Goal: Task Accomplishment & Management: Use online tool/utility

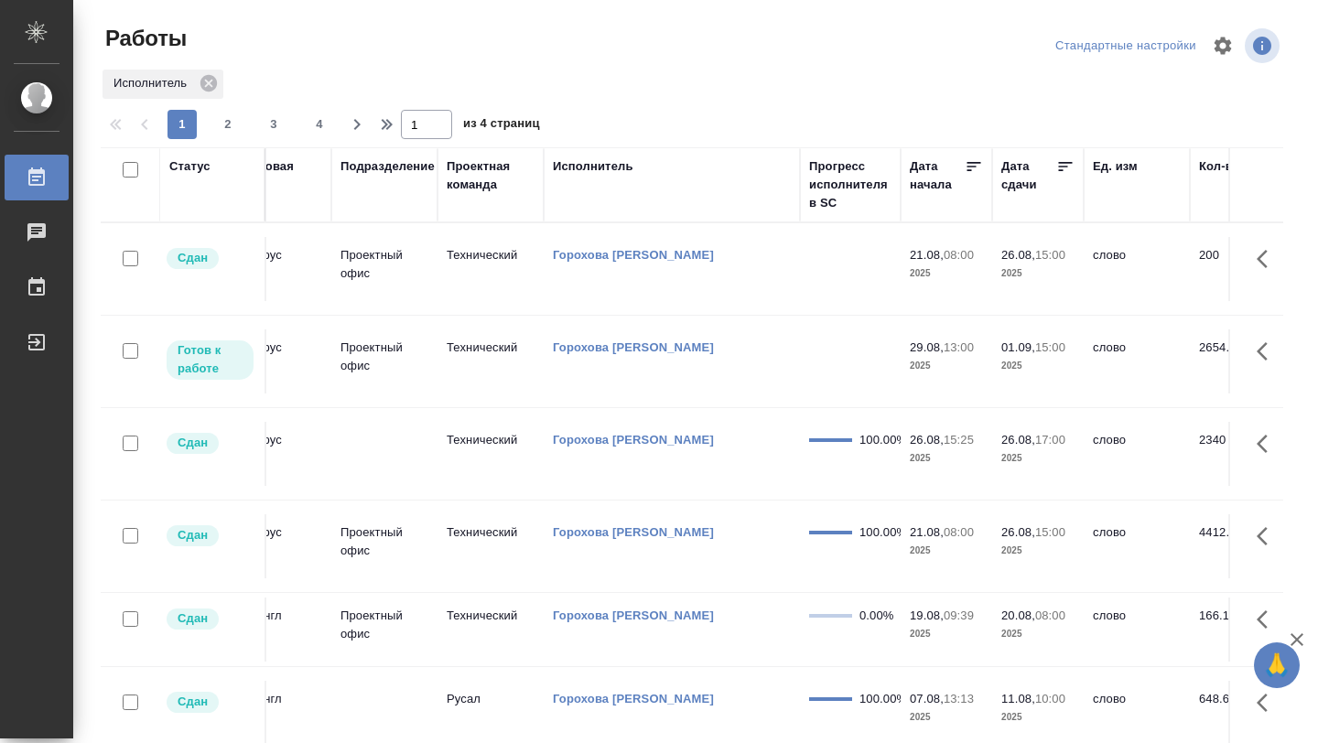
scroll to position [0, 469]
click at [1061, 164] on icon at bounding box center [1063, 166] width 18 height 18
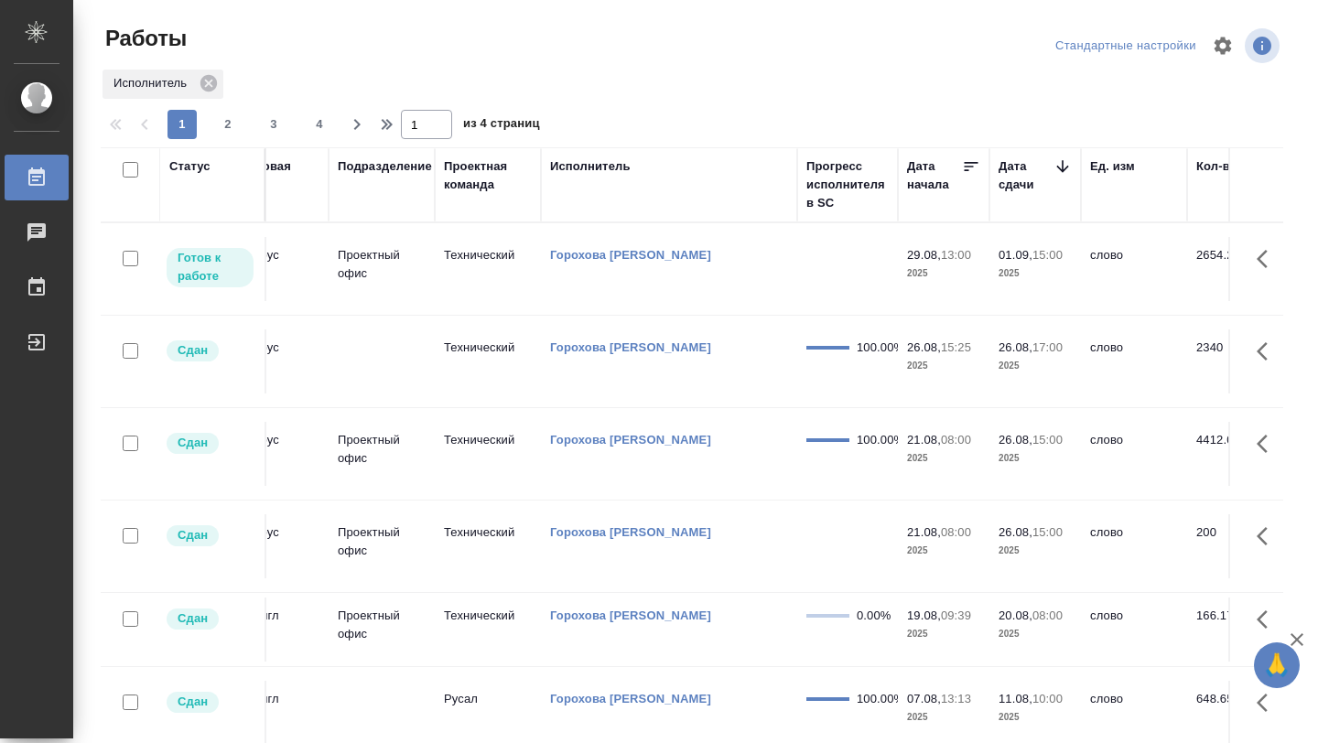
click at [758, 267] on td "[PERSON_NAME]" at bounding box center [669, 269] width 256 height 64
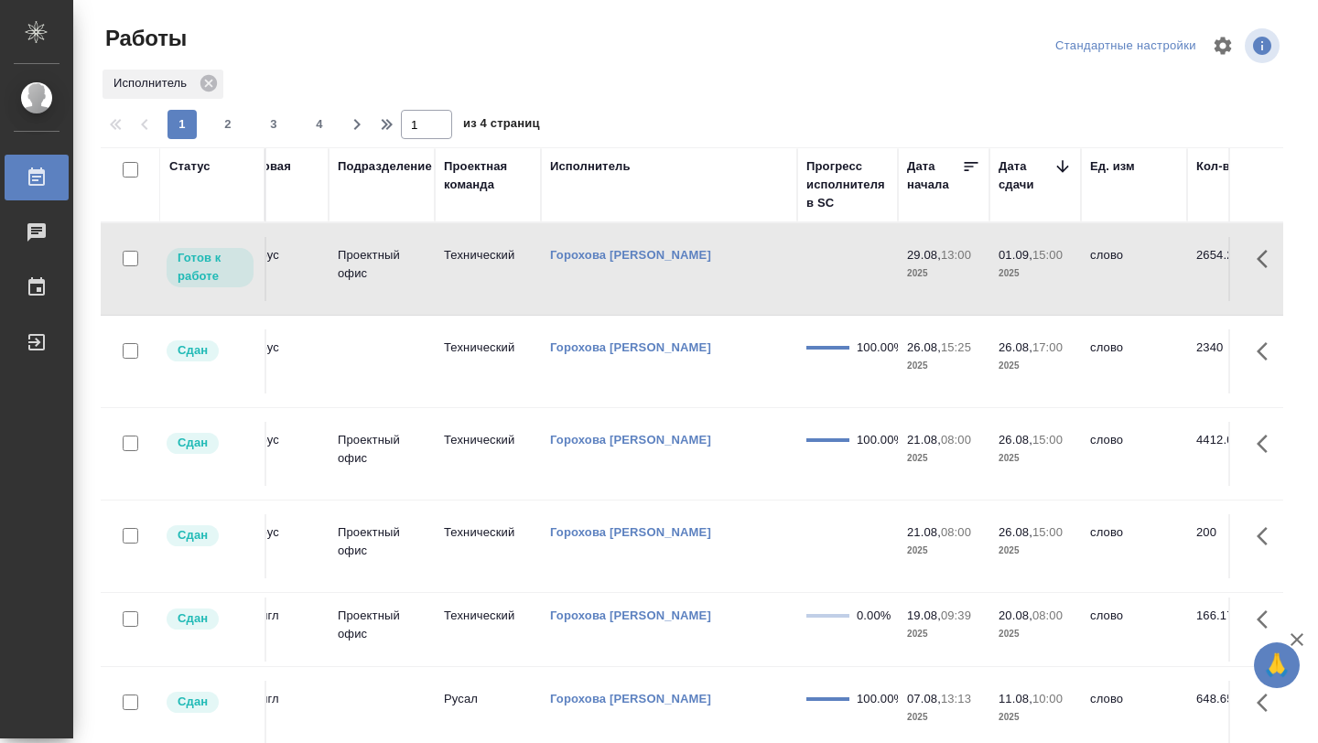
click at [758, 267] on td "[PERSON_NAME]" at bounding box center [669, 269] width 256 height 64
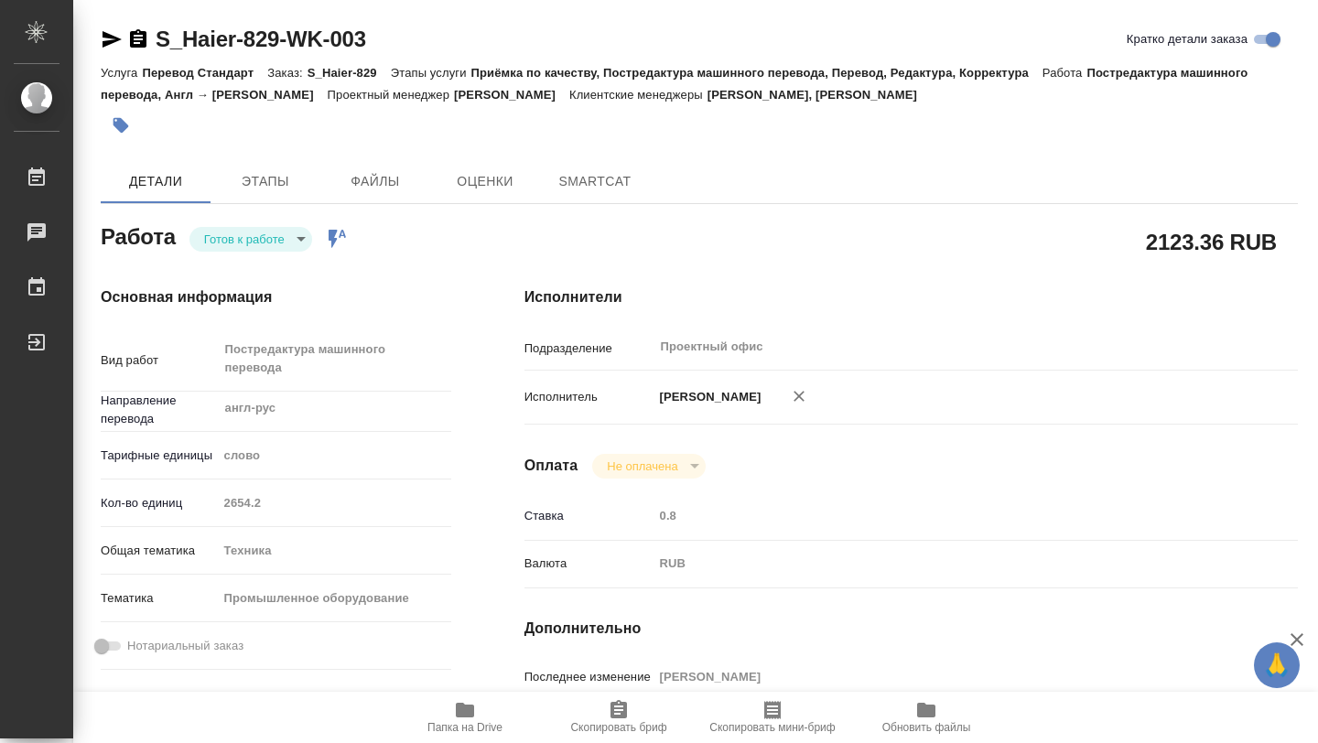
type textarea "x"
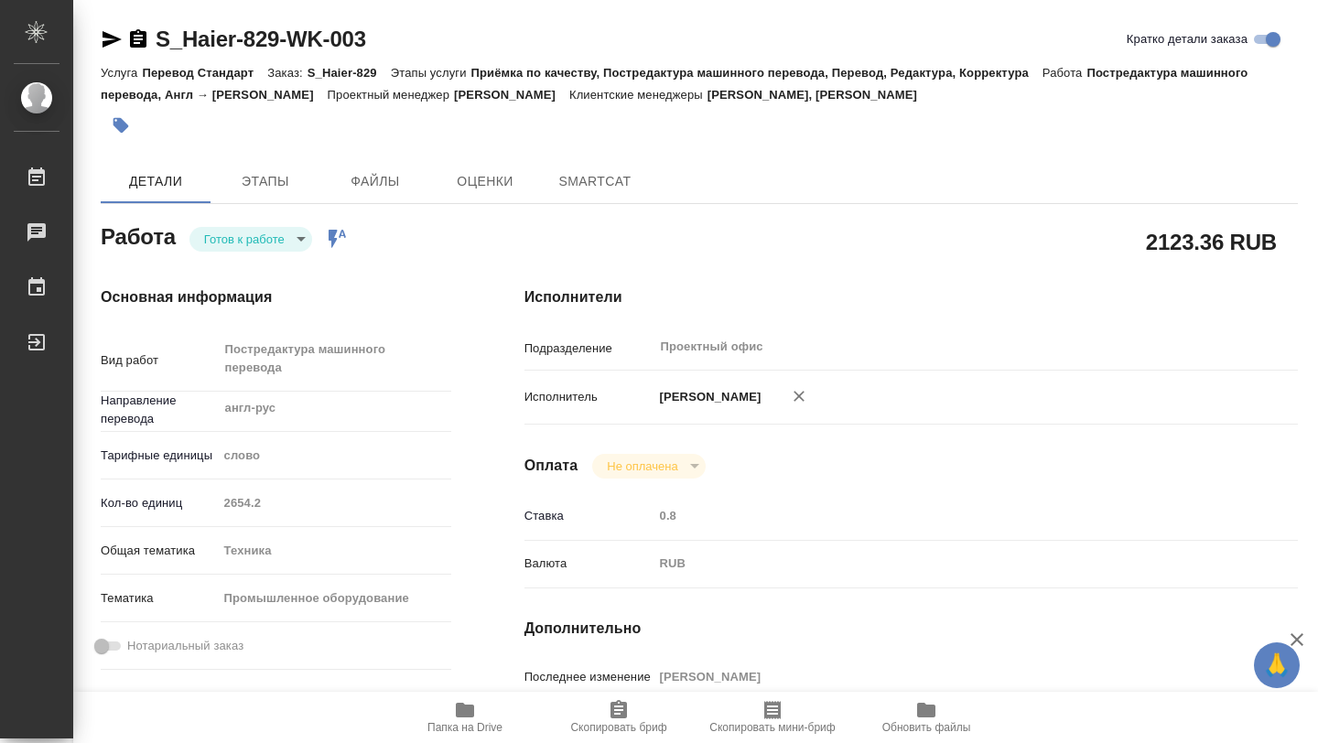
type textarea "x"
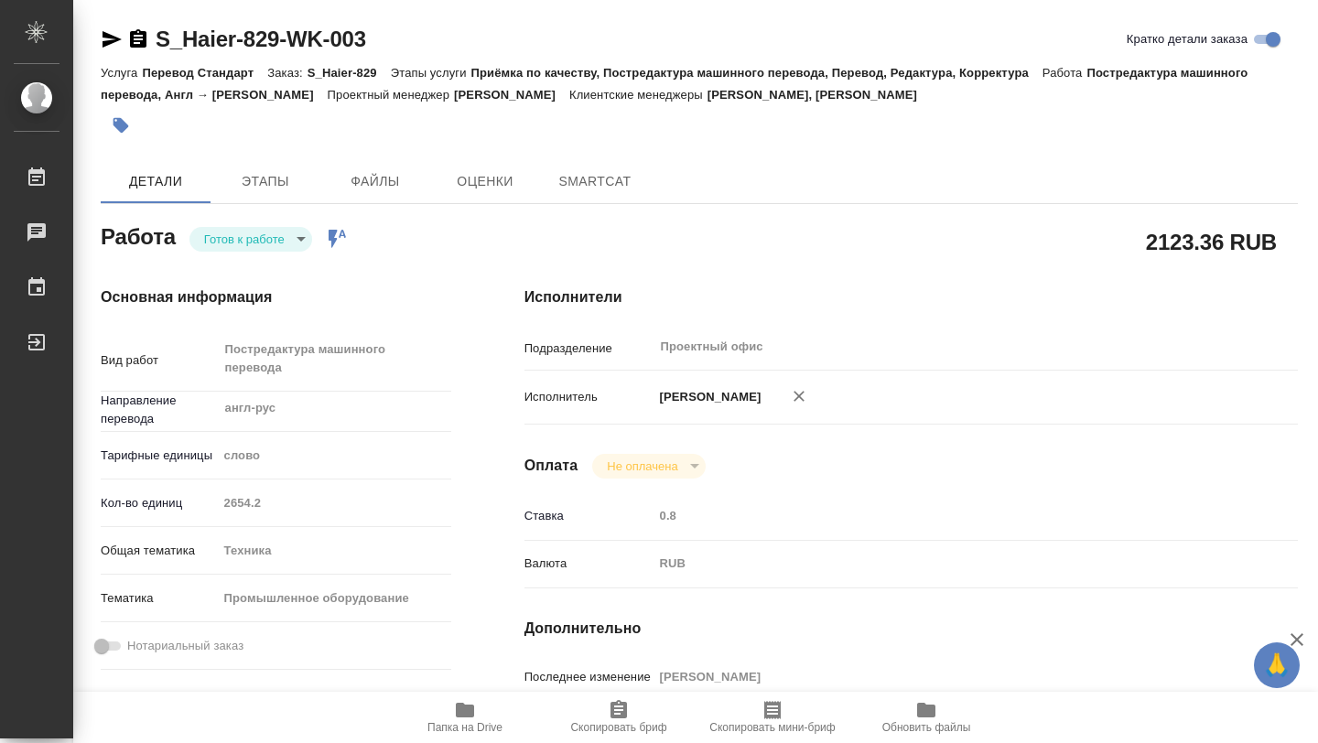
type textarea "x"
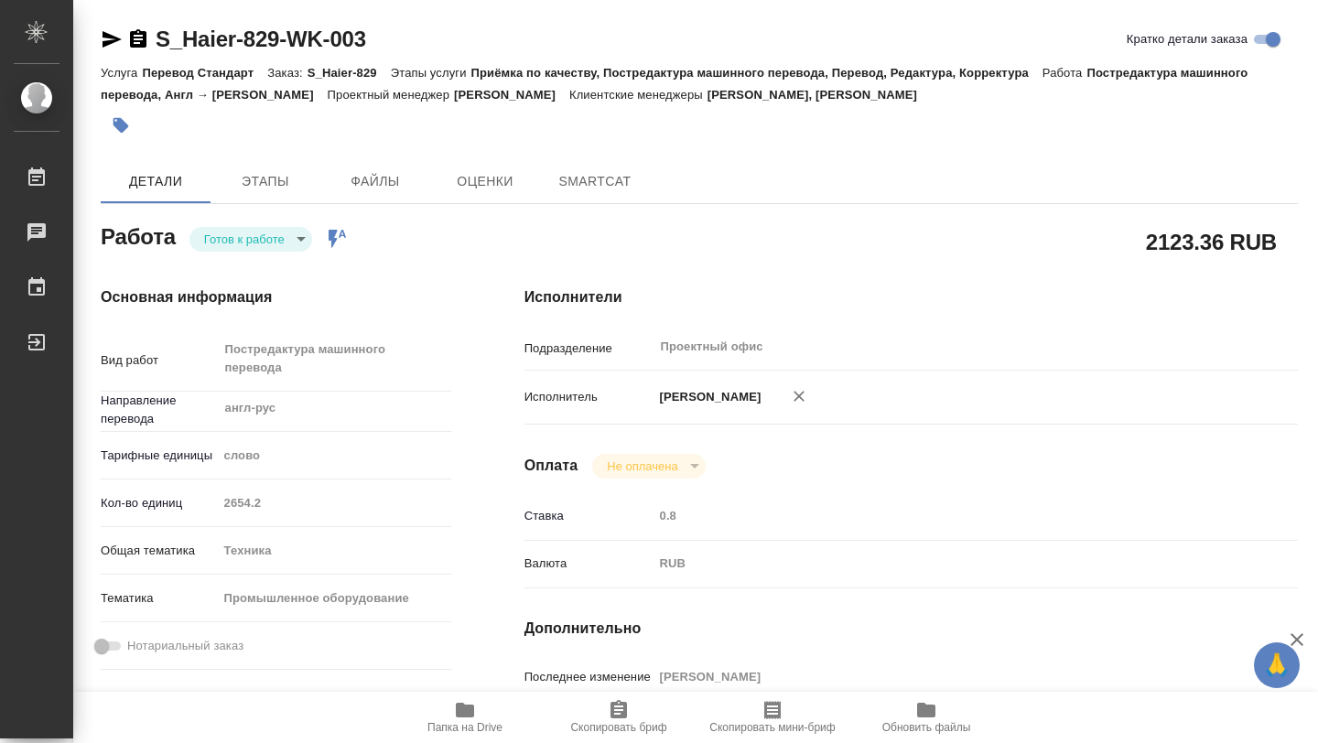
type textarea "x"
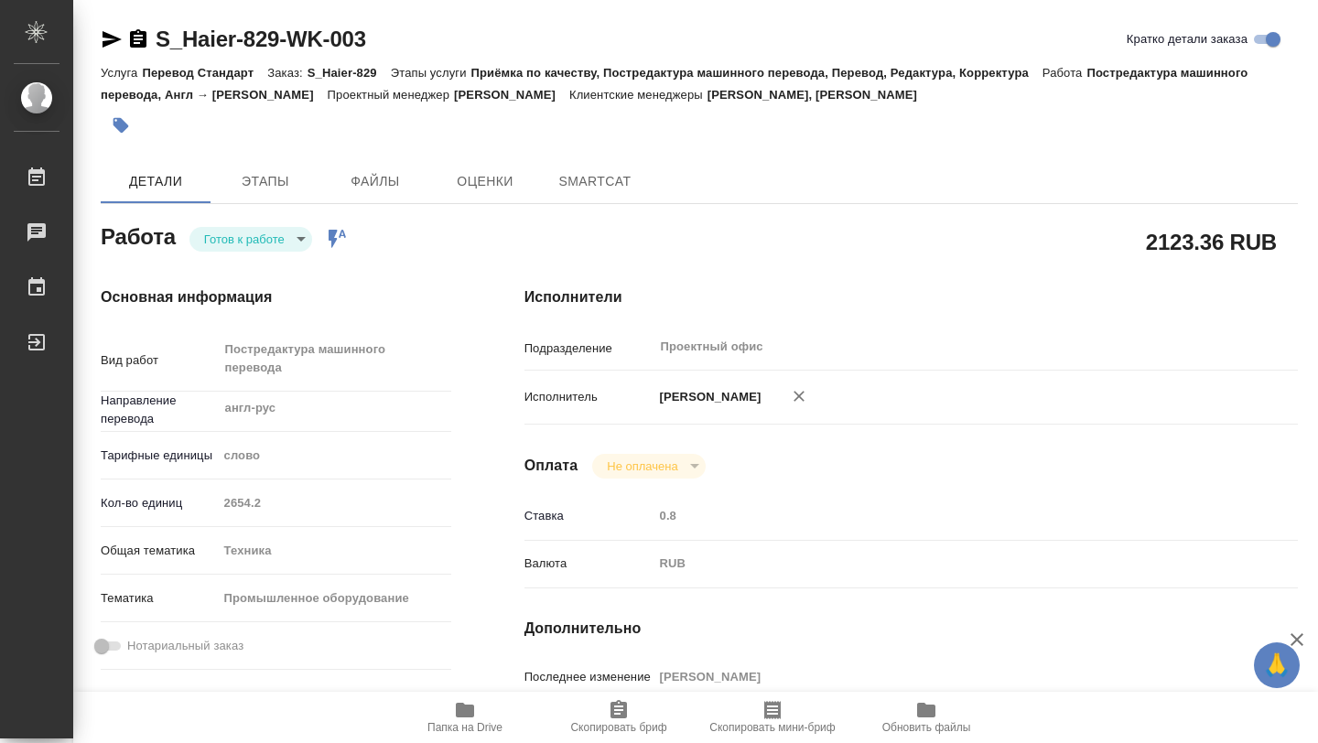
type textarea "x"
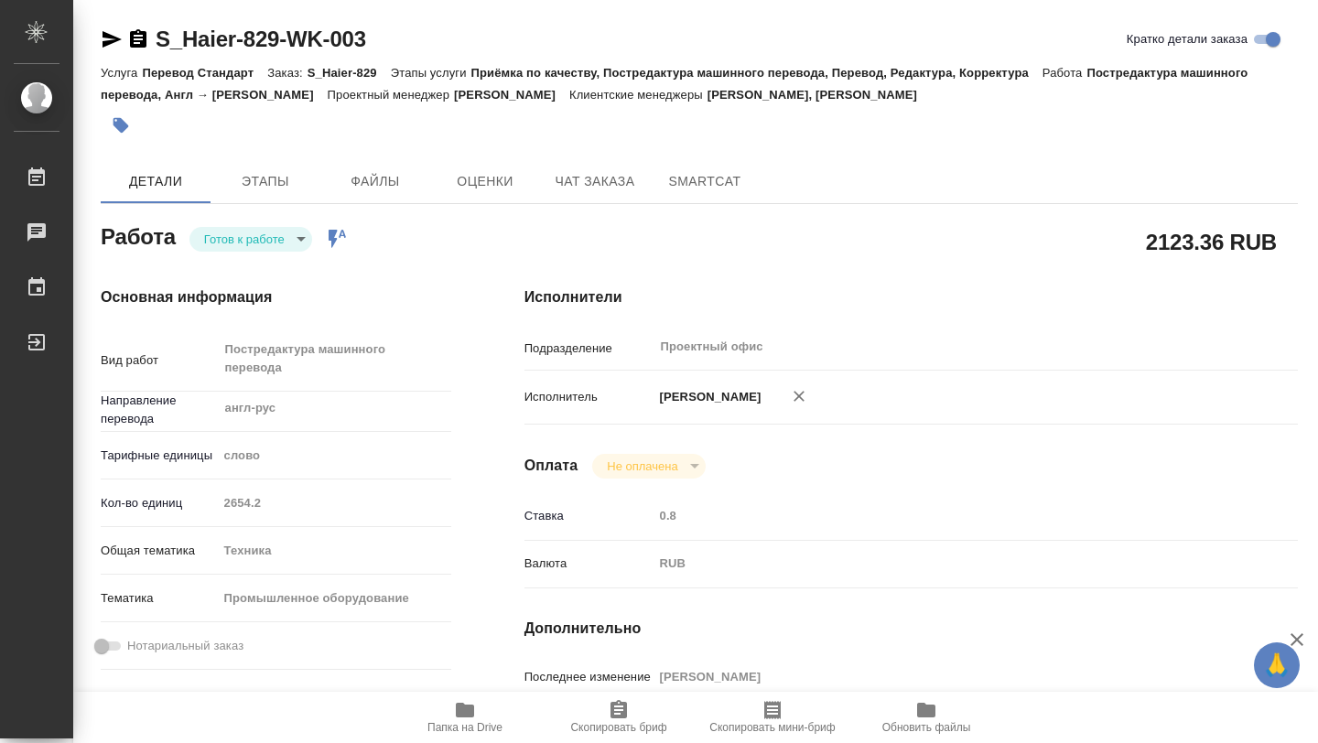
click at [298, 237] on body "🙏 .cls-1 fill:#fff; AWATERA [PERSON_NAME] Чаты График Выйти S_Haier-829-WK-003 …" at bounding box center [659, 371] width 1318 height 743
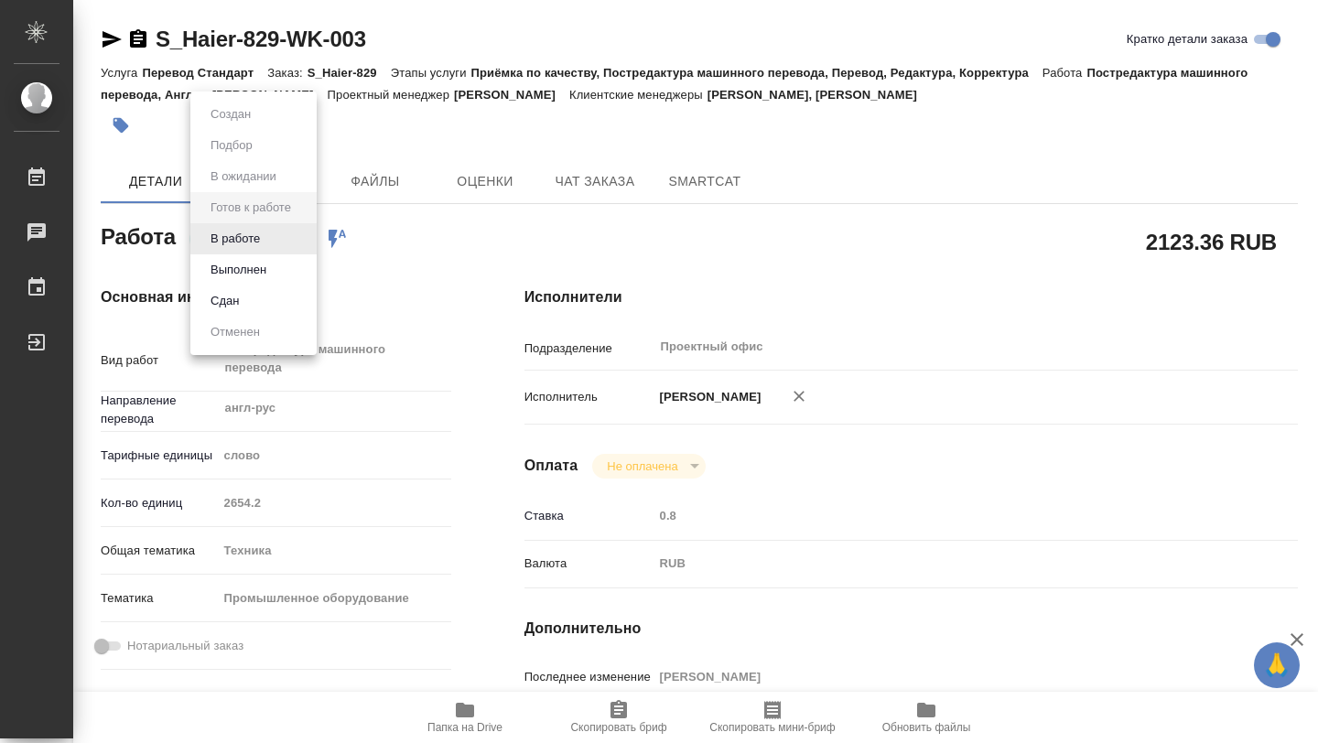
type textarea "x"
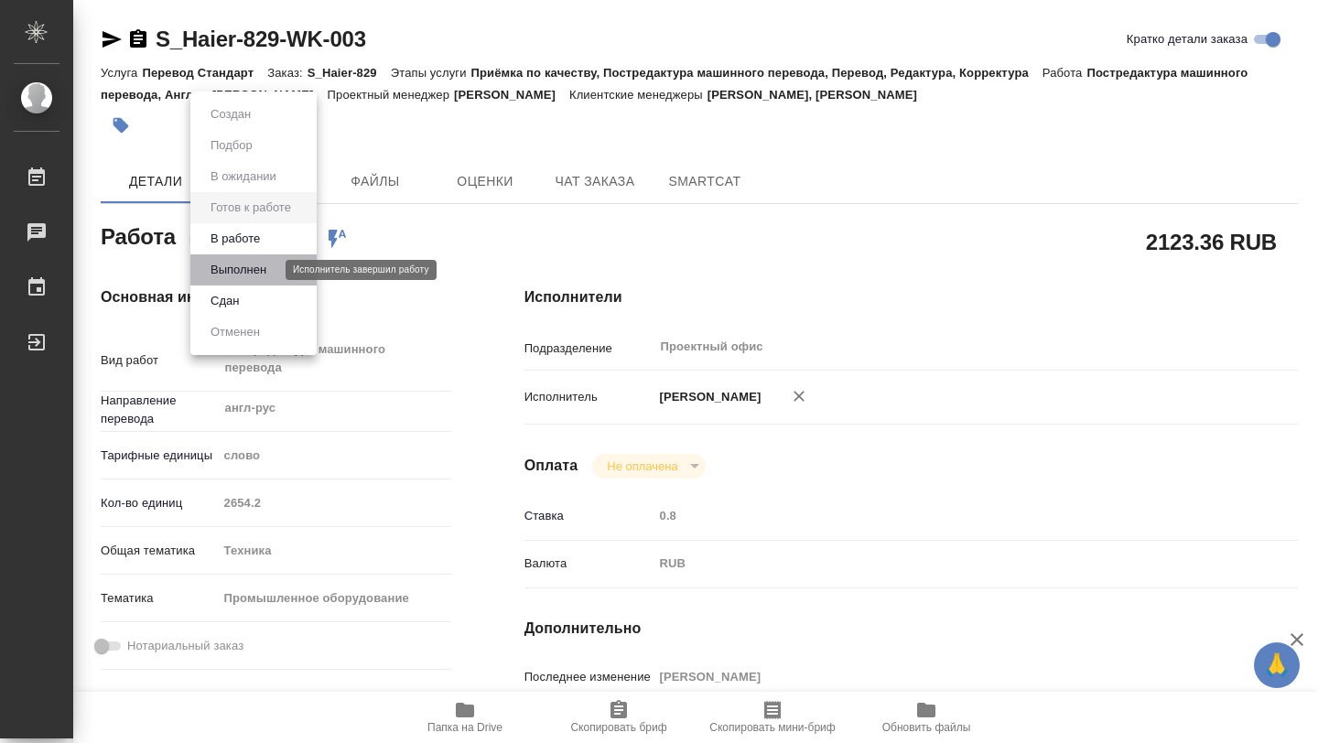
click at [266, 269] on button "Выполнен" at bounding box center [238, 270] width 67 height 20
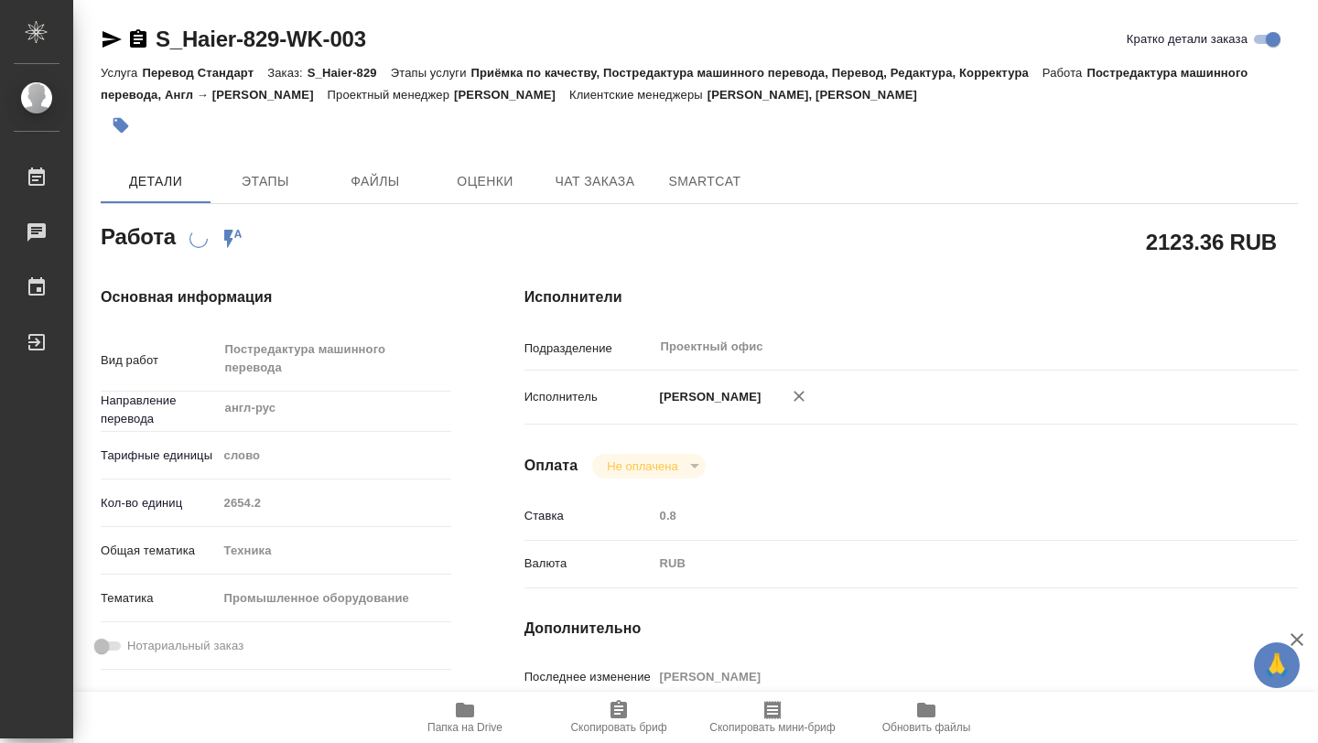
type textarea "x"
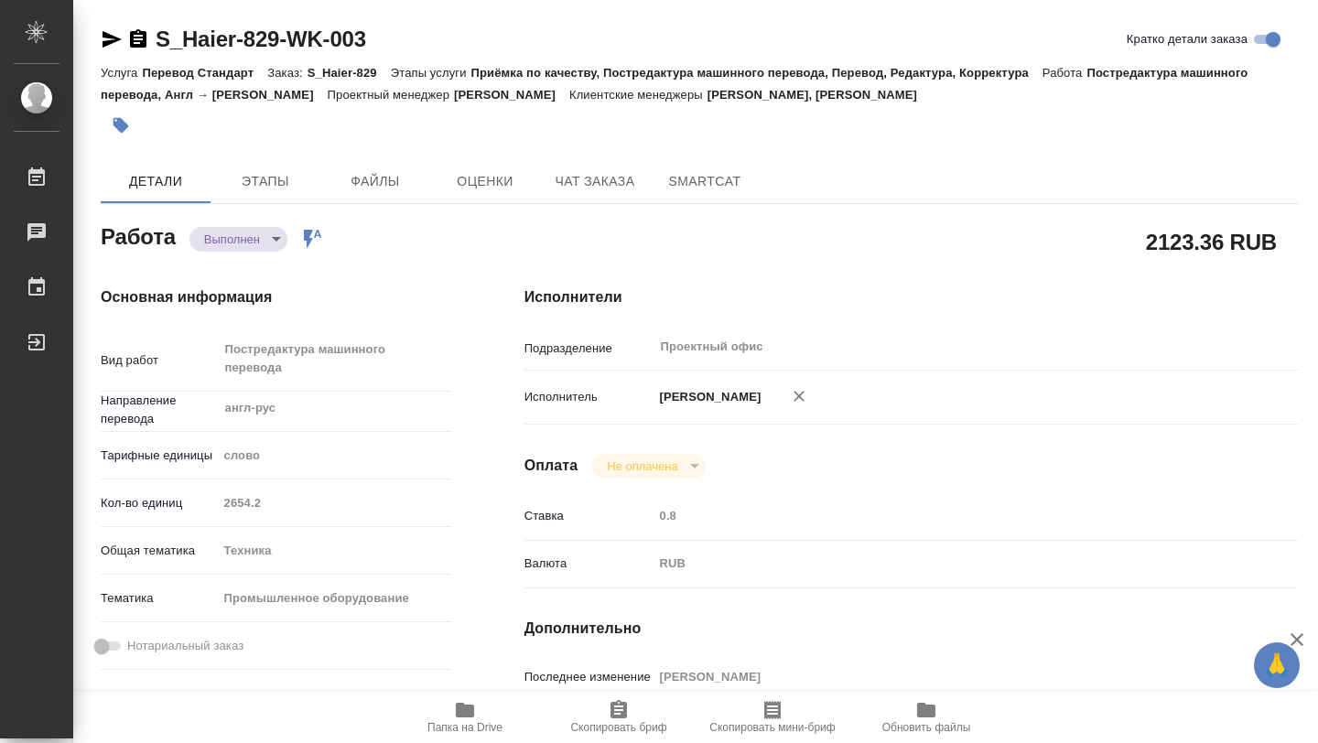
type textarea "x"
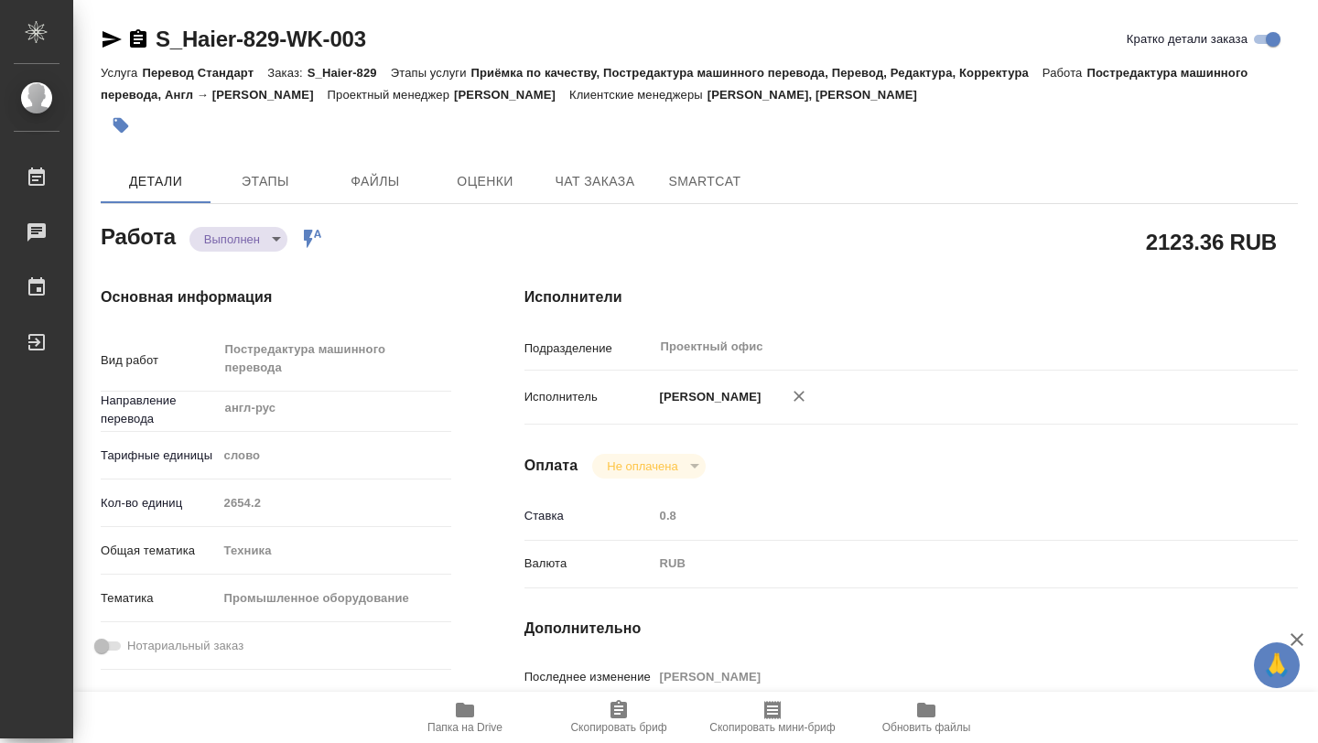
type textarea "x"
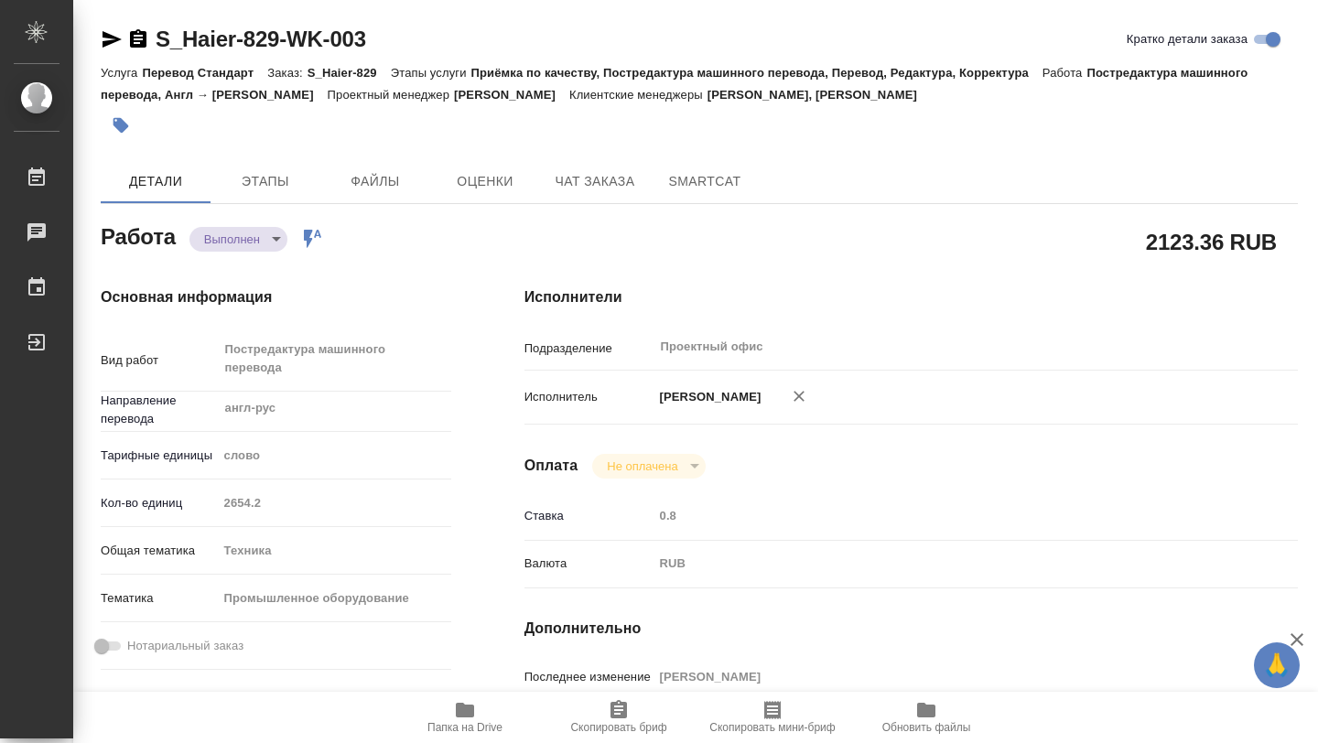
type textarea "x"
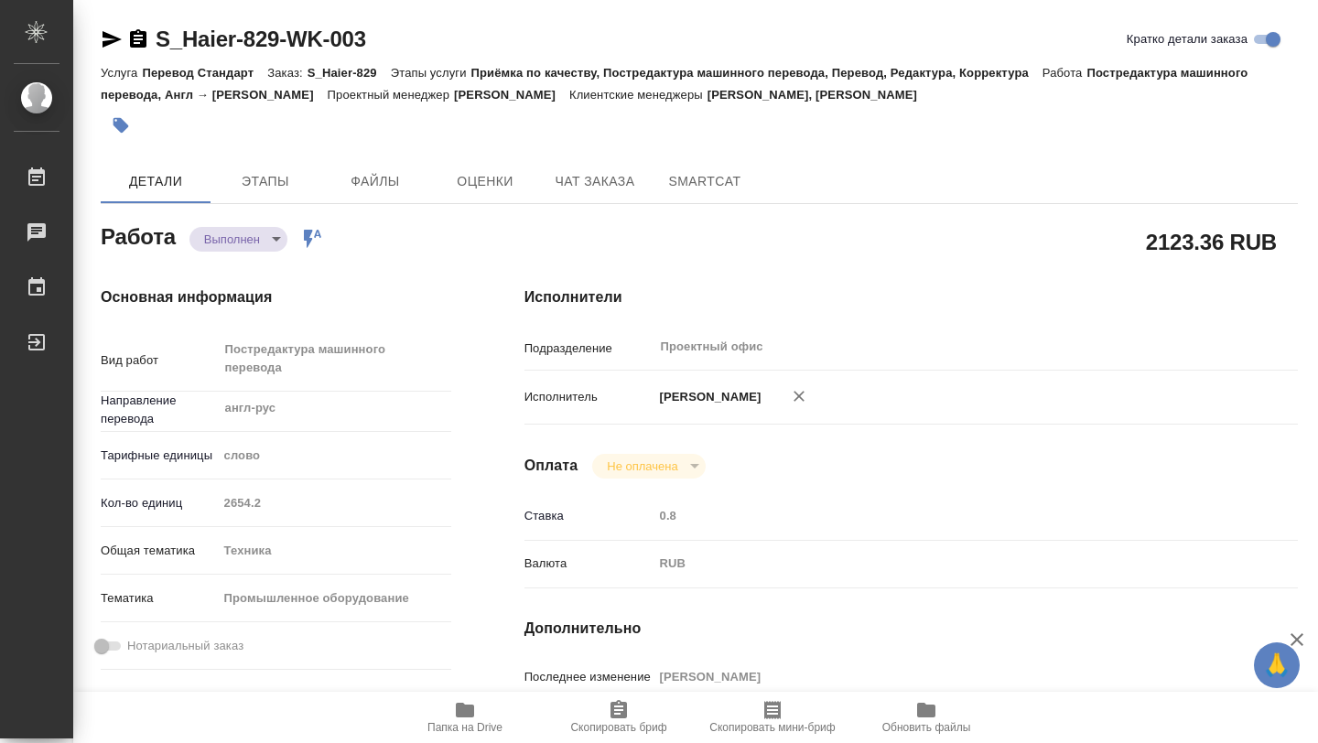
type textarea "x"
